Goal: Information Seeking & Learning: Learn about a topic

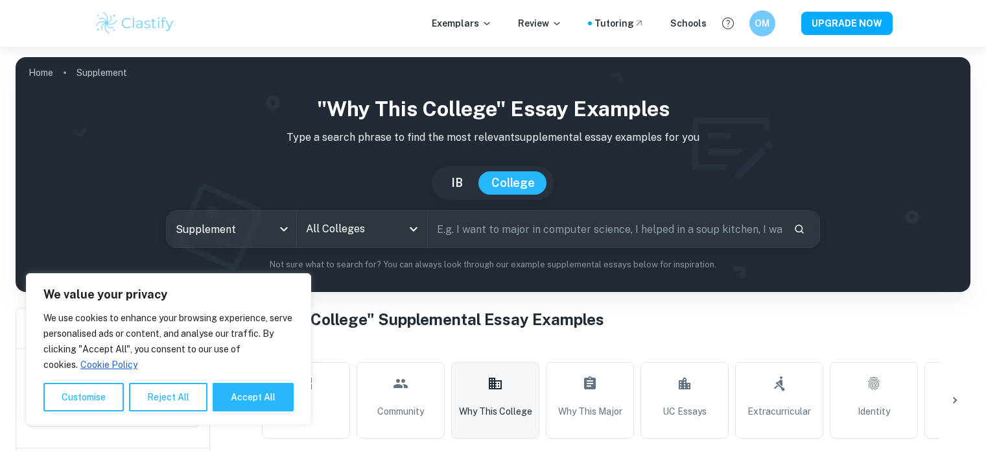
scroll to position [389, 0]
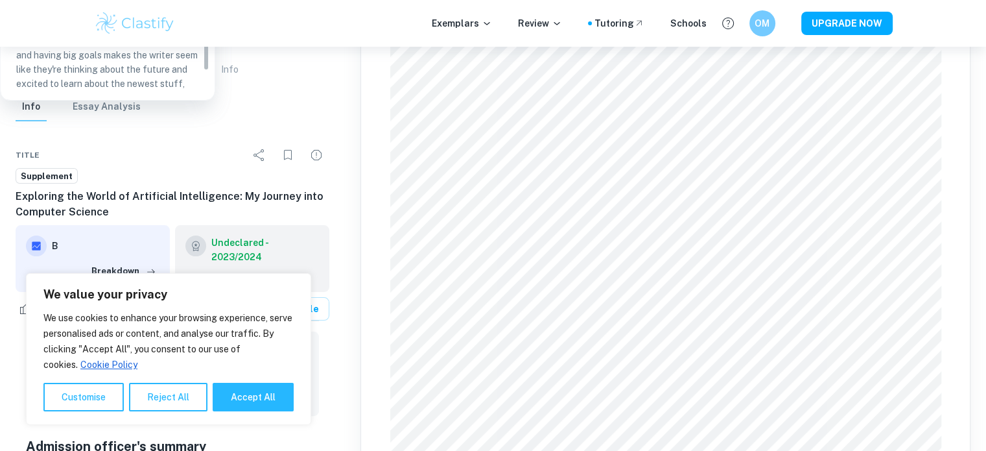
scroll to position [259, 0]
